Goal: Task Accomplishment & Management: Use online tool/utility

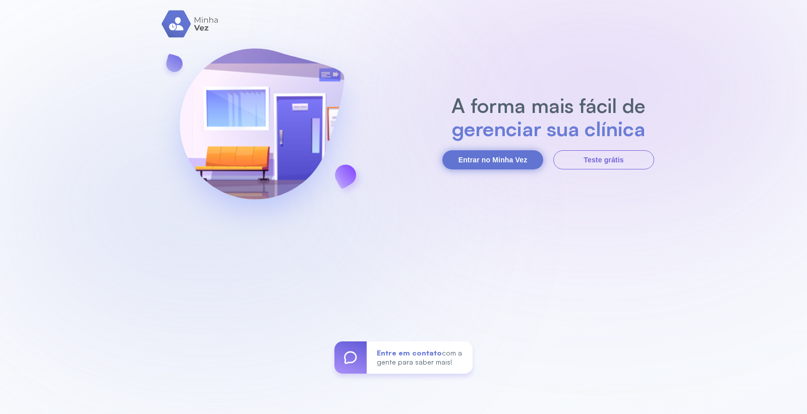
click at [480, 157] on button "Entrar no Minha Vez" at bounding box center [492, 159] width 101 height 19
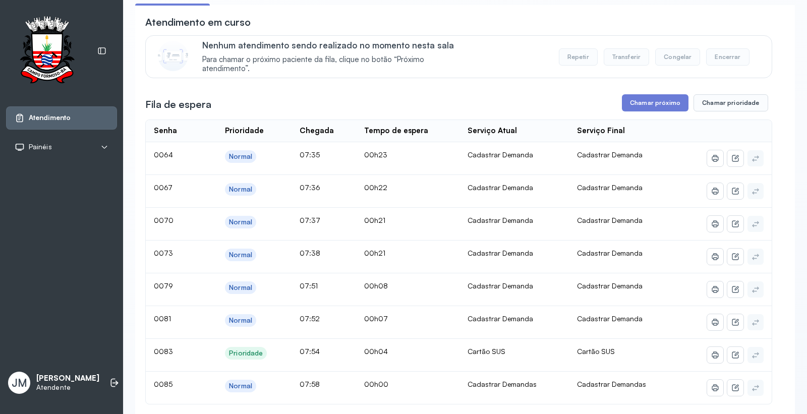
scroll to position [56, 0]
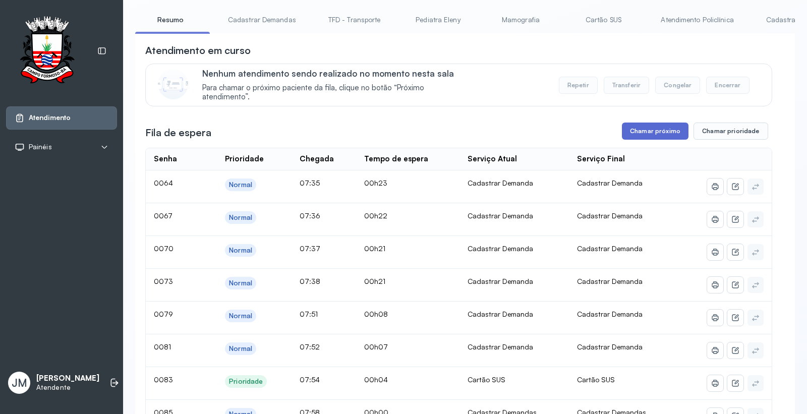
click at [653, 129] on button "Chamar próximo" at bounding box center [655, 131] width 67 height 17
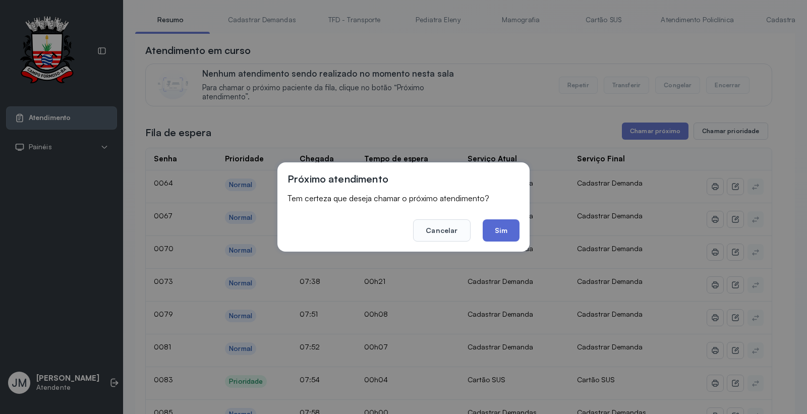
click at [492, 234] on button "Sim" at bounding box center [500, 230] width 37 height 22
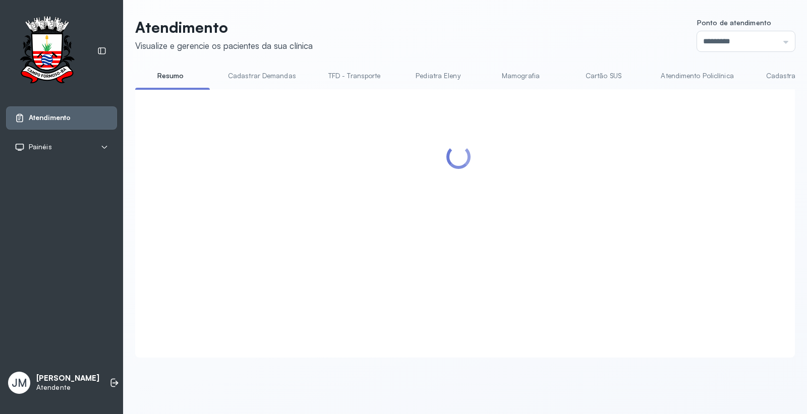
scroll to position [0, 0]
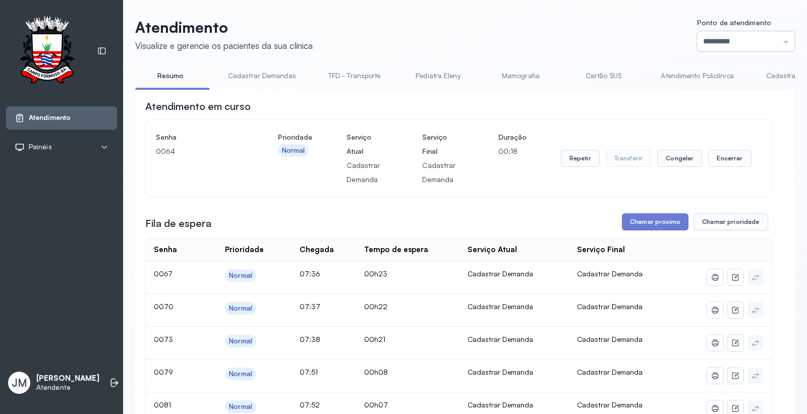
click at [775, 39] on input "*********" at bounding box center [746, 41] width 98 height 20
type input "*********"
click at [692, 84] on div "Atendimento Visualize e gerencie os pacientes da sua clínica Ponto de atendimen…" at bounding box center [464, 404] width 659 height 773
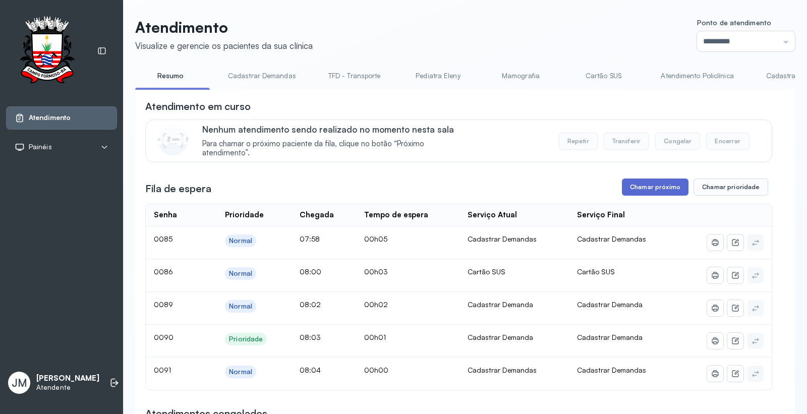
click at [644, 189] on button "Chamar próximo" at bounding box center [655, 186] width 67 height 17
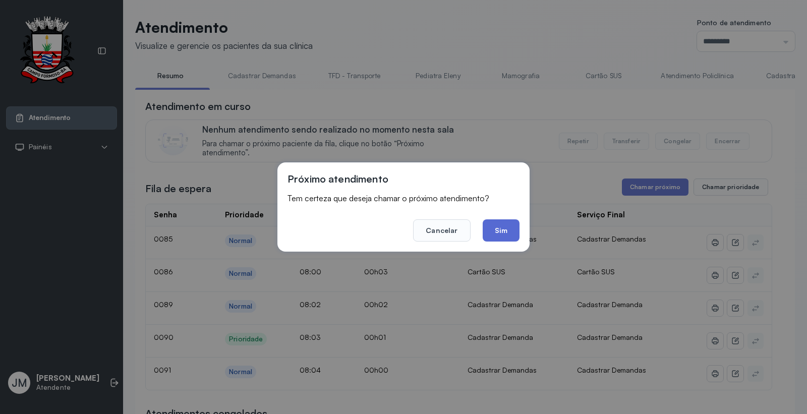
click at [505, 224] on button "Sim" at bounding box center [500, 230] width 37 height 22
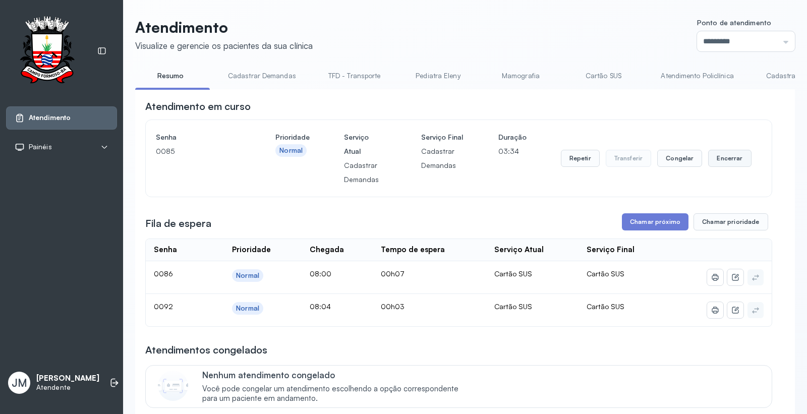
click at [712, 152] on button "Encerrar" at bounding box center [729, 158] width 43 height 17
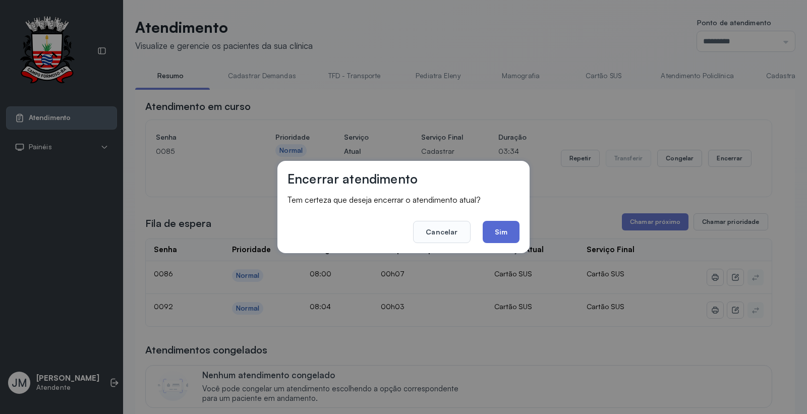
click at [506, 235] on button "Sim" at bounding box center [500, 232] width 37 height 22
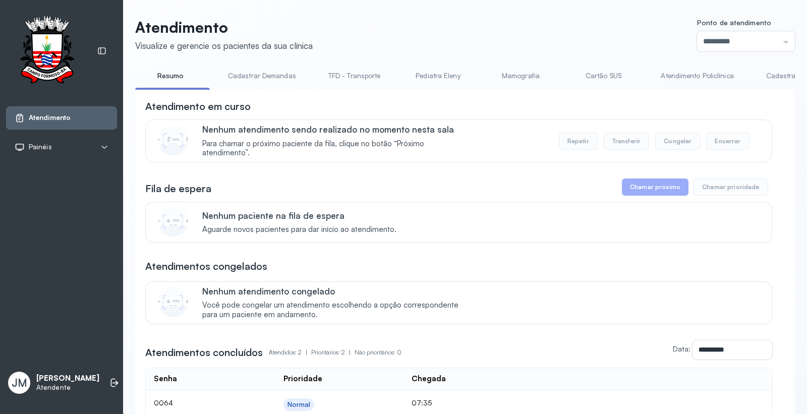
click at [162, 76] on link "Resumo" at bounding box center [170, 76] width 71 height 17
click at [177, 78] on link "Resumo" at bounding box center [170, 76] width 71 height 17
click at [177, 77] on link "Resumo" at bounding box center [170, 76] width 71 height 17
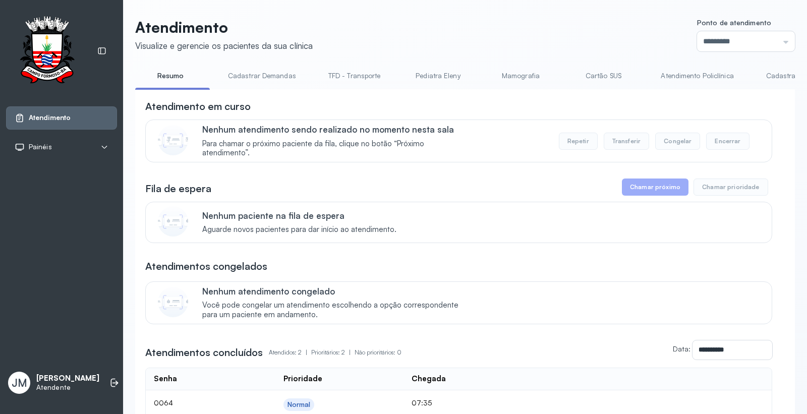
click at [177, 77] on link "Resumo" at bounding box center [170, 76] width 71 height 17
click at [281, 72] on link "Cadastrar Demandas" at bounding box center [262, 76] width 88 height 17
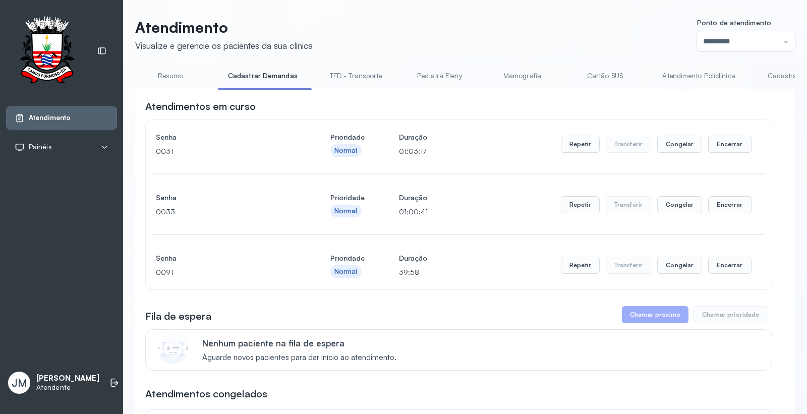
click at [167, 72] on link "Resumo" at bounding box center [170, 76] width 71 height 17
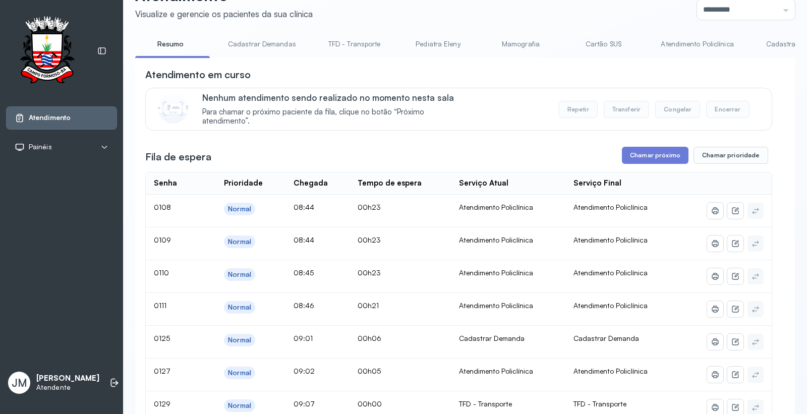
scroll to position [0, 0]
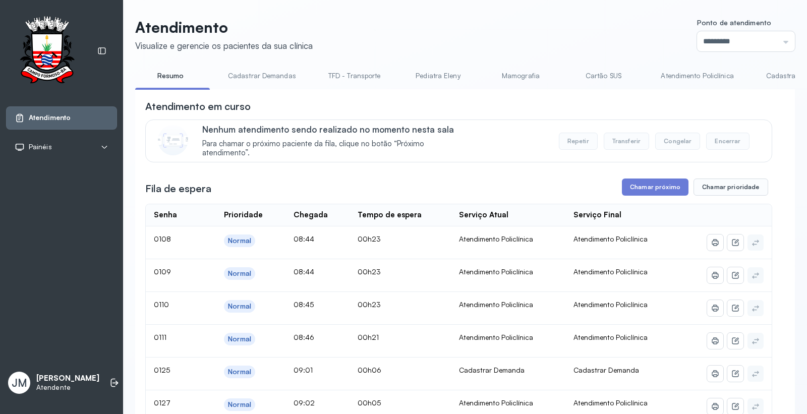
click at [252, 76] on link "Cadastrar Demandas" at bounding box center [262, 76] width 88 height 17
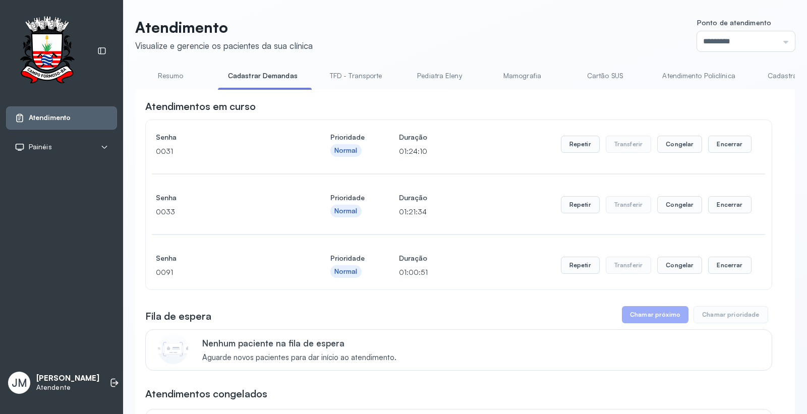
click at [774, 73] on link "Cadastrar Demanda" at bounding box center [799, 76] width 85 height 17
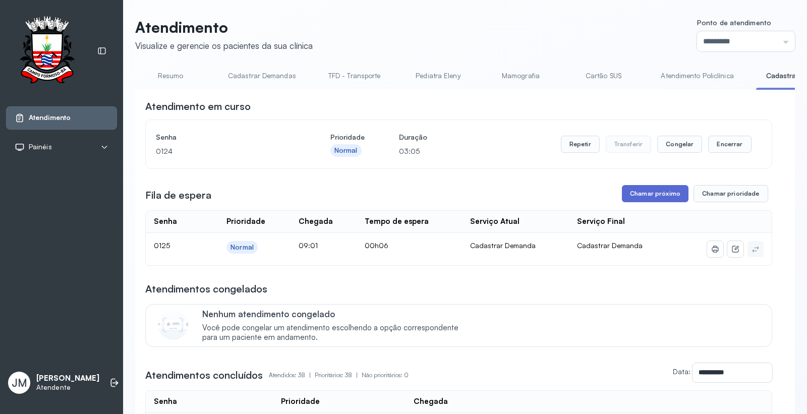
click at [638, 190] on button "Chamar próximo" at bounding box center [655, 193] width 67 height 17
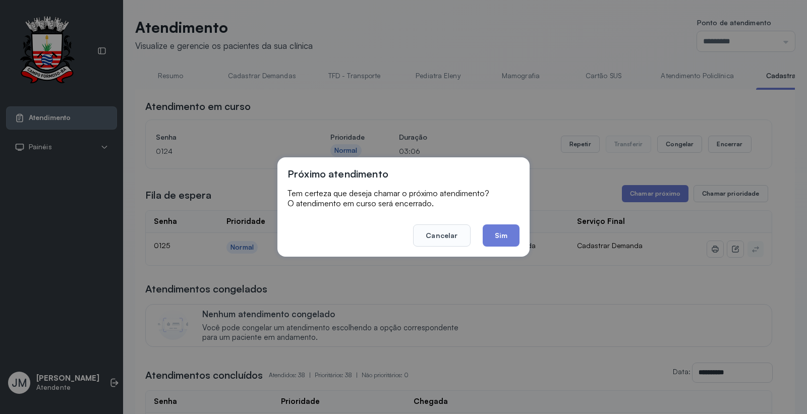
click at [509, 236] on button "Sim" at bounding box center [500, 235] width 37 height 22
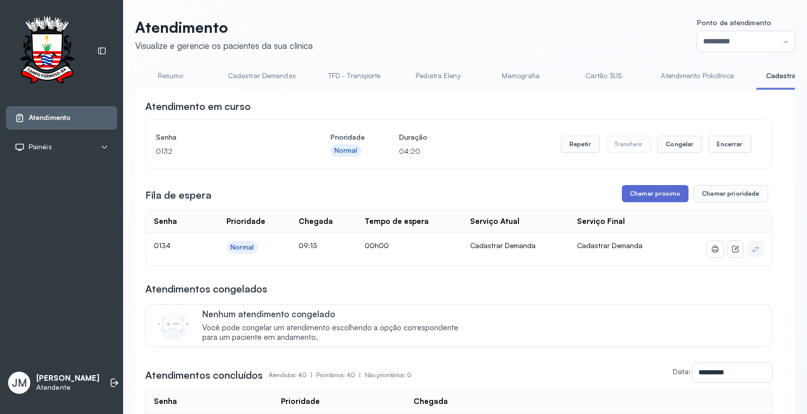
click at [648, 197] on button "Chamar próximo" at bounding box center [655, 193] width 67 height 17
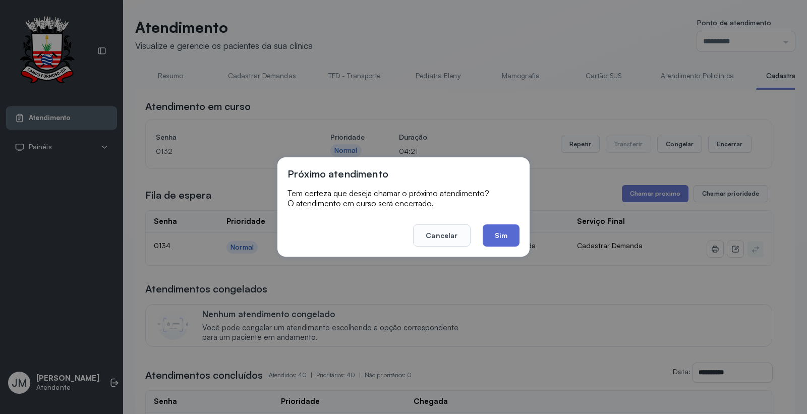
click at [502, 234] on button "Sim" at bounding box center [500, 235] width 37 height 22
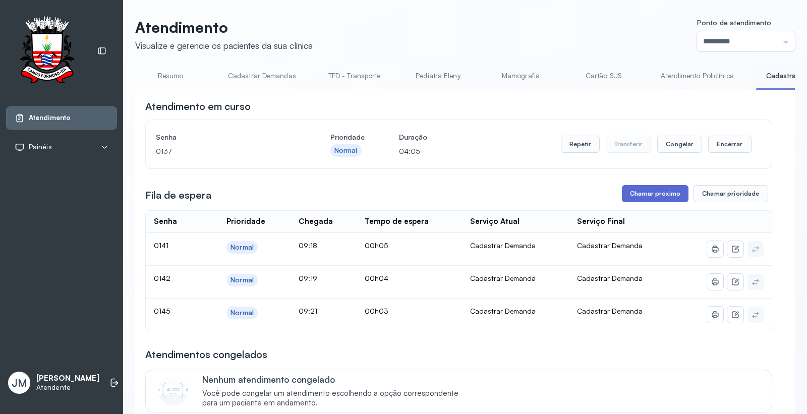
click at [651, 195] on button "Chamar próximo" at bounding box center [655, 193] width 67 height 17
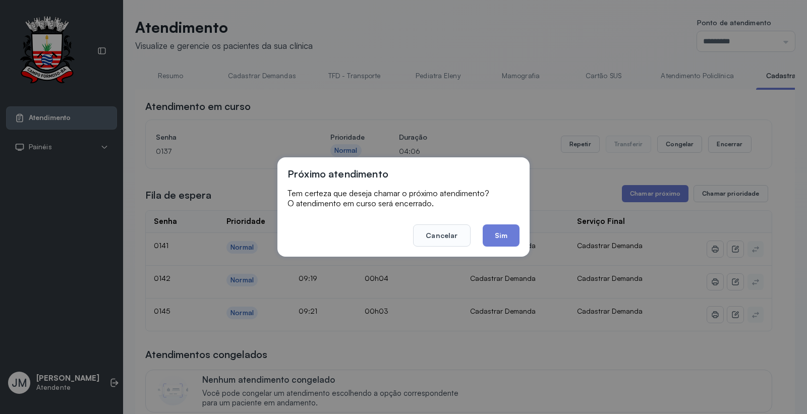
click at [493, 231] on button "Sim" at bounding box center [500, 235] width 37 height 22
